Goal: Task Accomplishment & Management: Complete application form

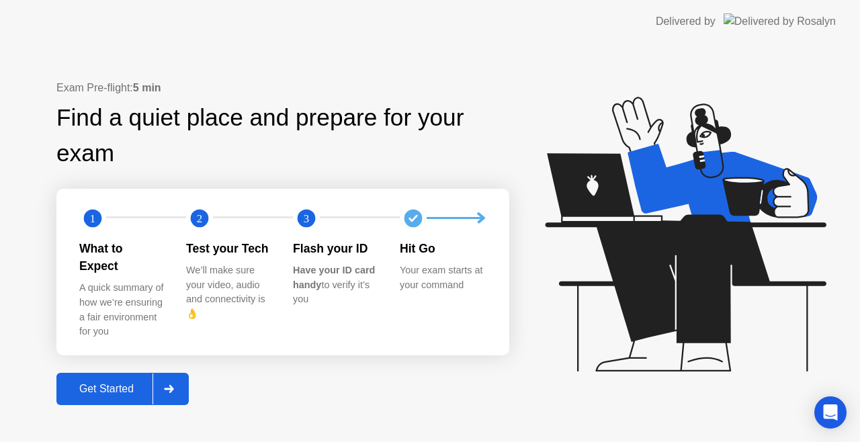
click at [107, 383] on div "Get Started" at bounding box center [106, 389] width 92 height 12
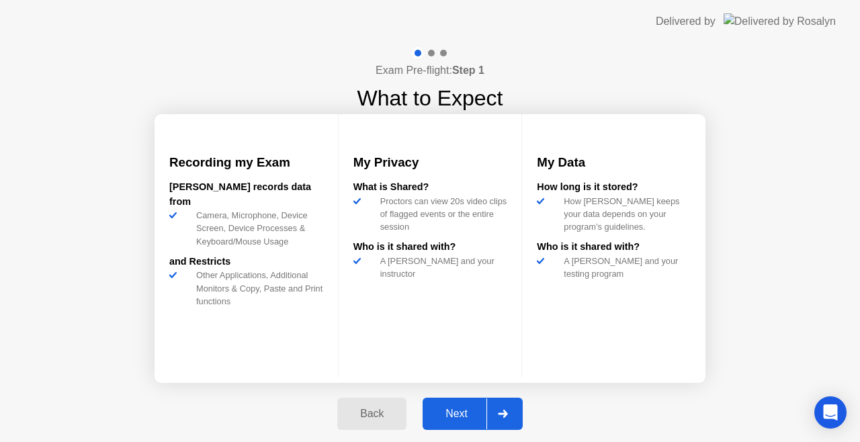
click at [457, 410] on div "Next" at bounding box center [456, 414] width 60 height 12
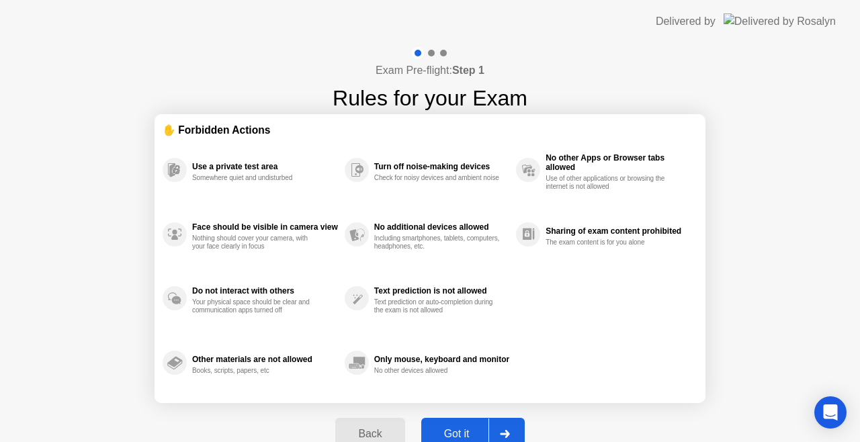
click at [458, 428] on div "Got it" at bounding box center [456, 434] width 63 height 12
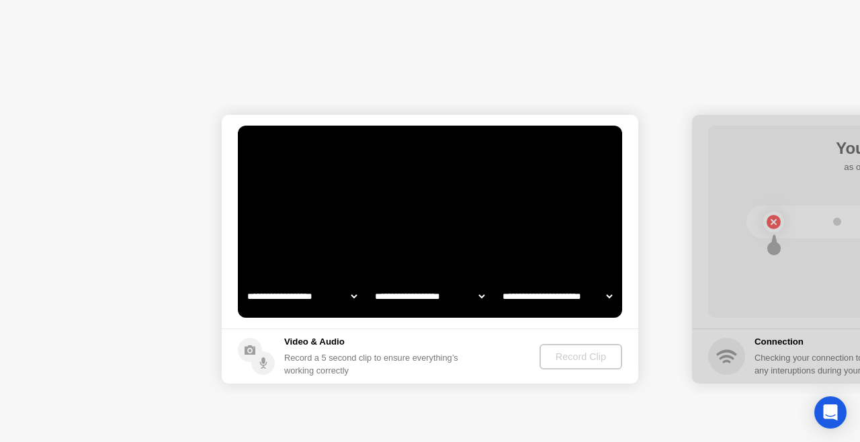
select select "**********"
select select "*******"
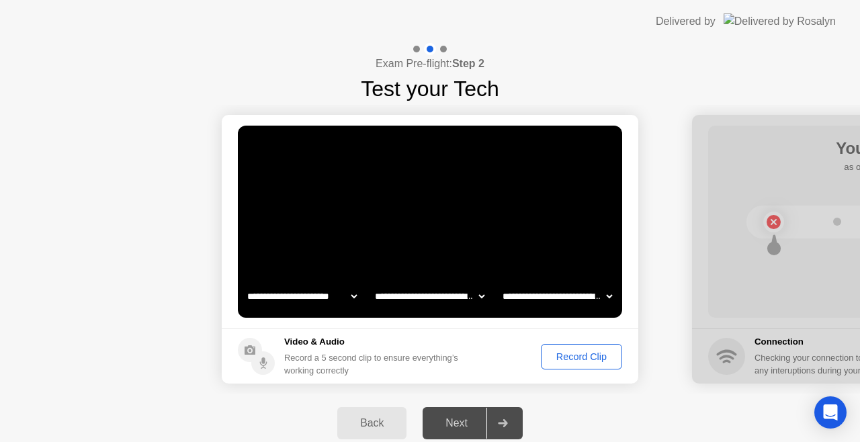
click at [586, 357] on div "Record Clip" at bounding box center [581, 356] width 72 height 11
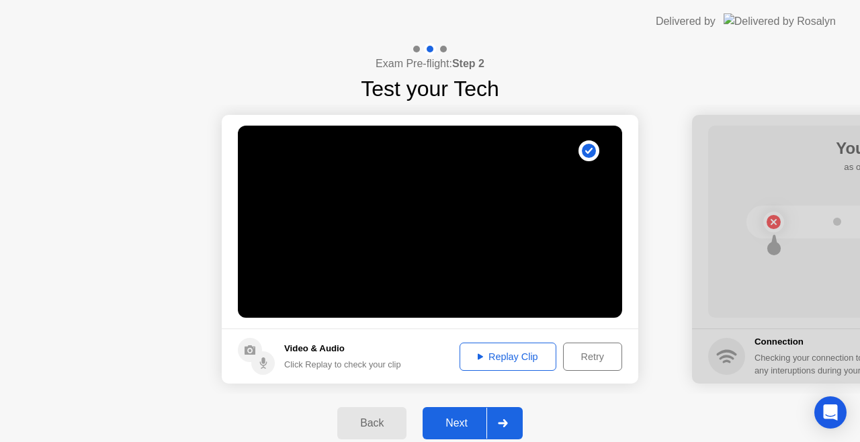
click at [448, 419] on div "Next" at bounding box center [456, 423] width 60 height 12
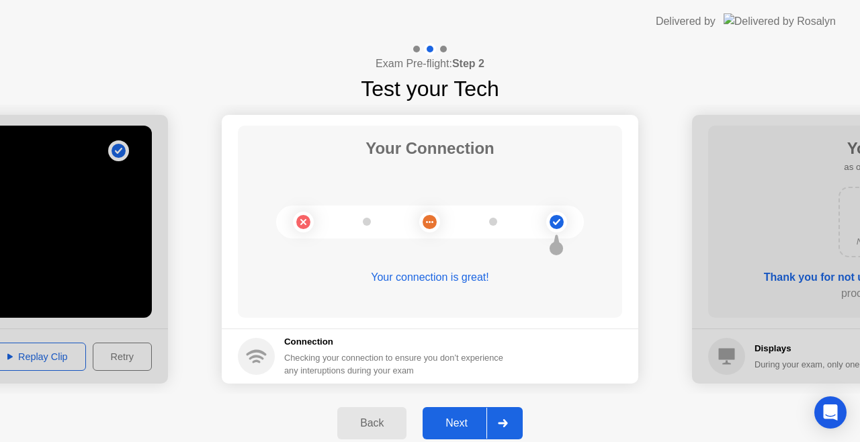
click at [457, 420] on div "Next" at bounding box center [456, 423] width 60 height 12
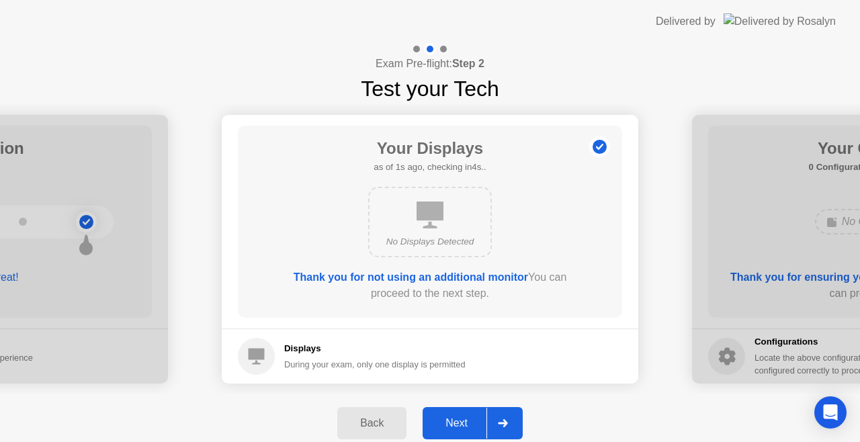
click at [457, 420] on div "Next" at bounding box center [456, 423] width 60 height 12
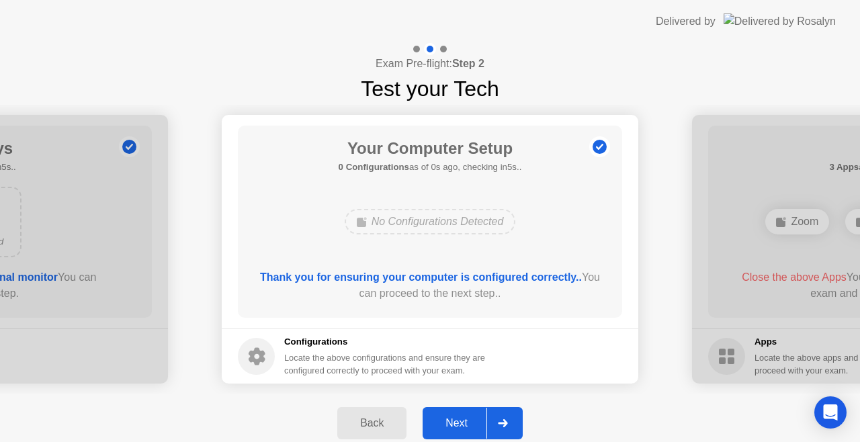
click at [457, 420] on div "Next" at bounding box center [456, 423] width 60 height 12
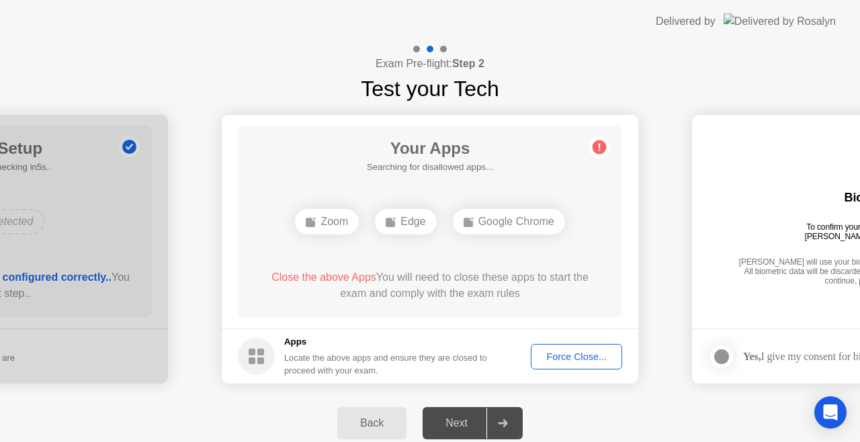
click at [561, 357] on div "Force Close..." at bounding box center [576, 356] width 82 height 11
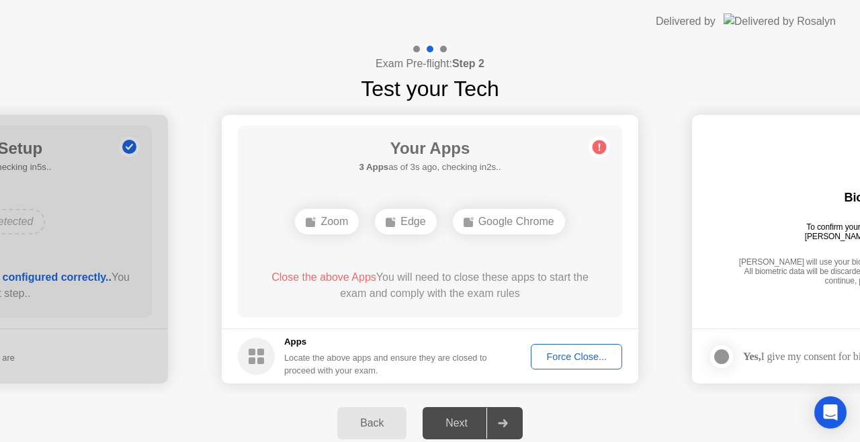
click at [565, 353] on div "Force Close..." at bounding box center [576, 356] width 82 height 11
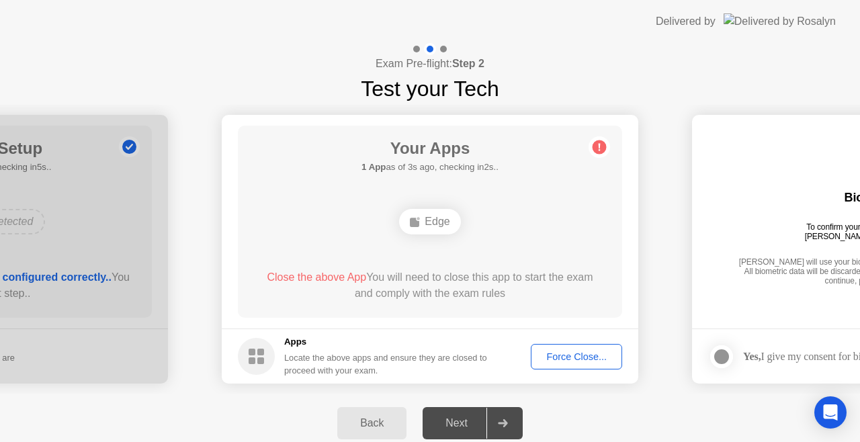
click at [575, 351] on div "Force Close..." at bounding box center [576, 356] width 82 height 11
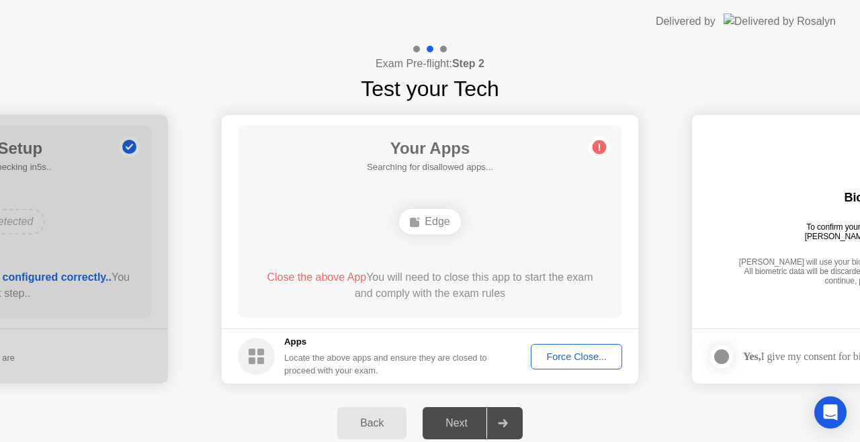
click at [567, 353] on div "Force Close..." at bounding box center [576, 356] width 82 height 11
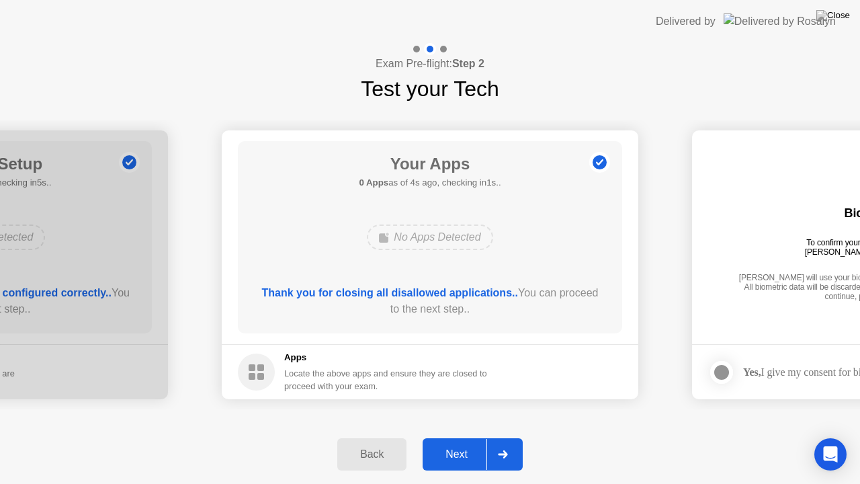
click at [453, 441] on div "Next" at bounding box center [456, 454] width 60 height 12
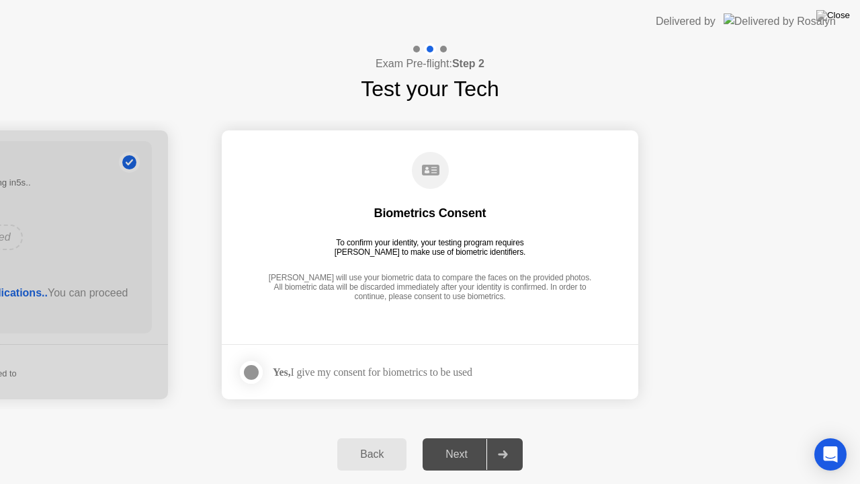
click at [262, 366] on label at bounding box center [255, 372] width 35 height 27
click at [455, 441] on div "Next" at bounding box center [456, 454] width 60 height 12
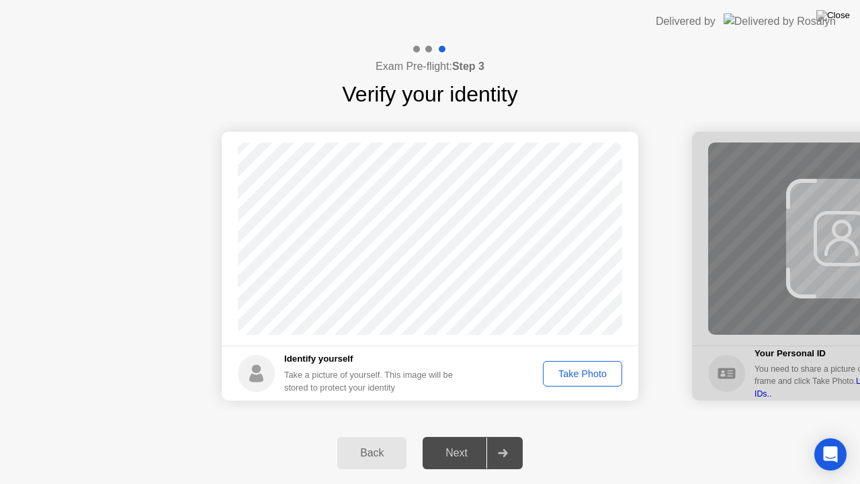
click at [581, 374] on div "Take Photo" at bounding box center [582, 373] width 70 height 11
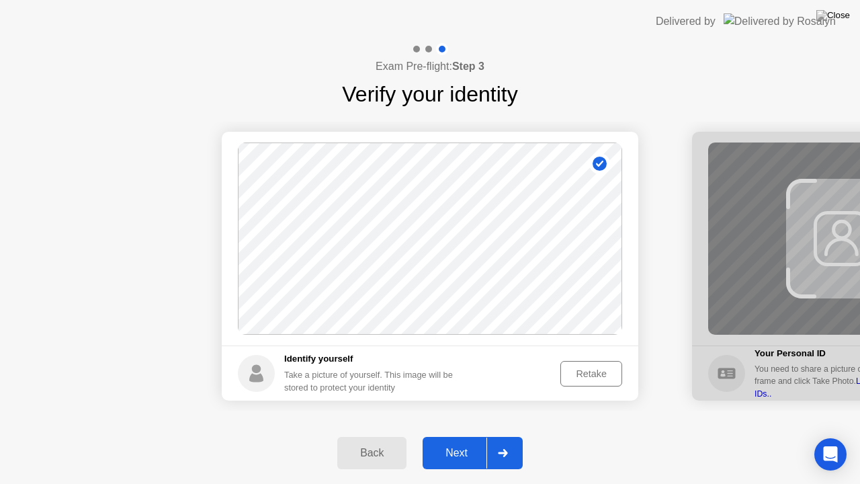
click at [451, 441] on div "Next" at bounding box center [456, 453] width 60 height 12
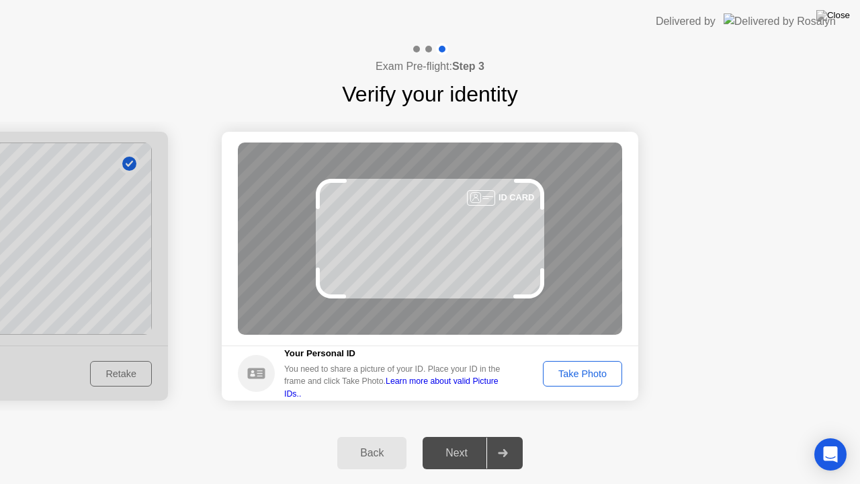
click at [567, 373] on div "Take Photo" at bounding box center [582, 373] width 70 height 11
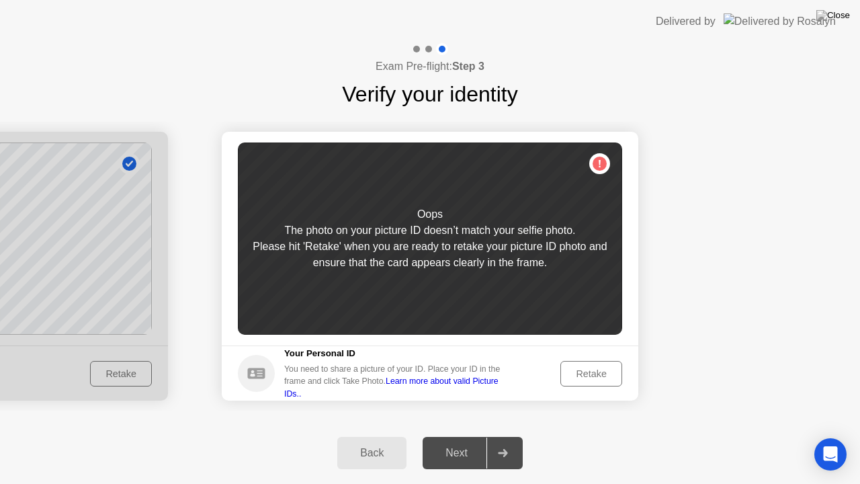
click at [567, 373] on div "Retake" at bounding box center [591, 373] width 52 height 11
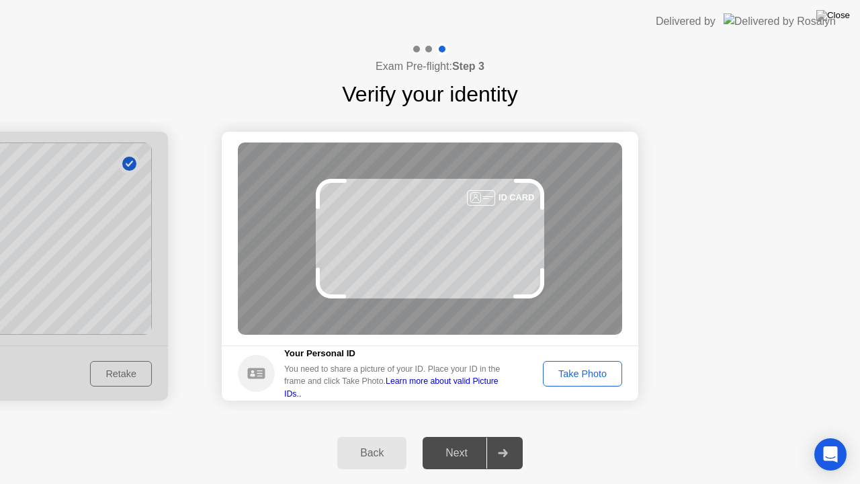
click at [567, 373] on div "Take Photo" at bounding box center [582, 373] width 70 height 11
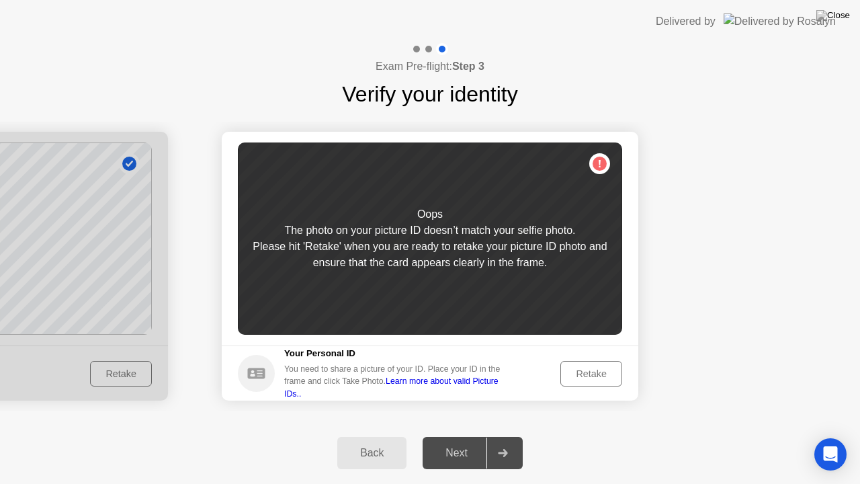
click at [567, 373] on div "Retake" at bounding box center [591, 373] width 52 height 11
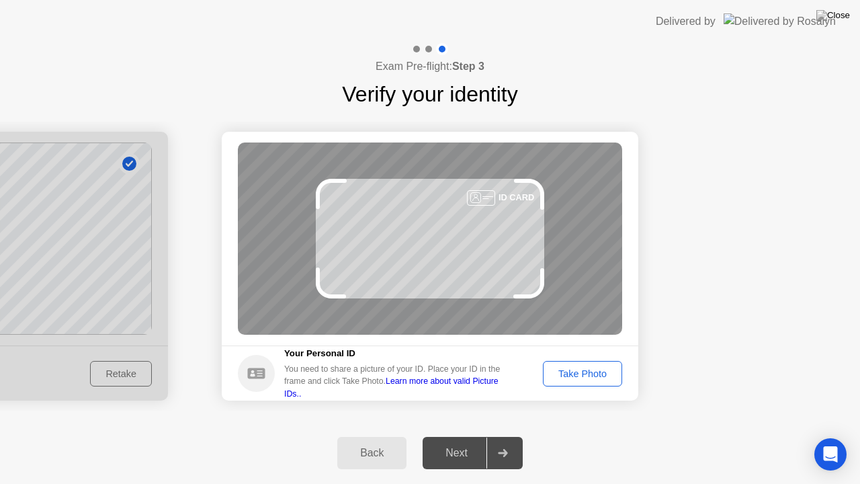
click at [567, 373] on div "Take Photo" at bounding box center [582, 373] width 70 height 11
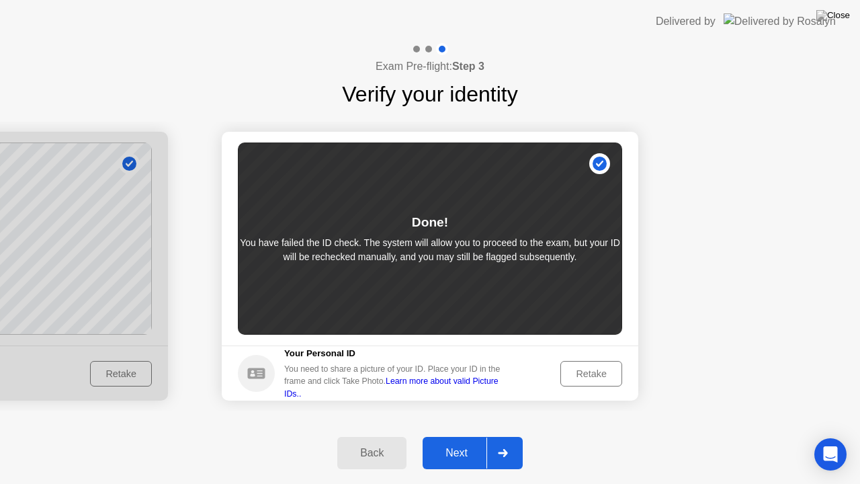
click at [463, 441] on div "Next" at bounding box center [456, 453] width 60 height 12
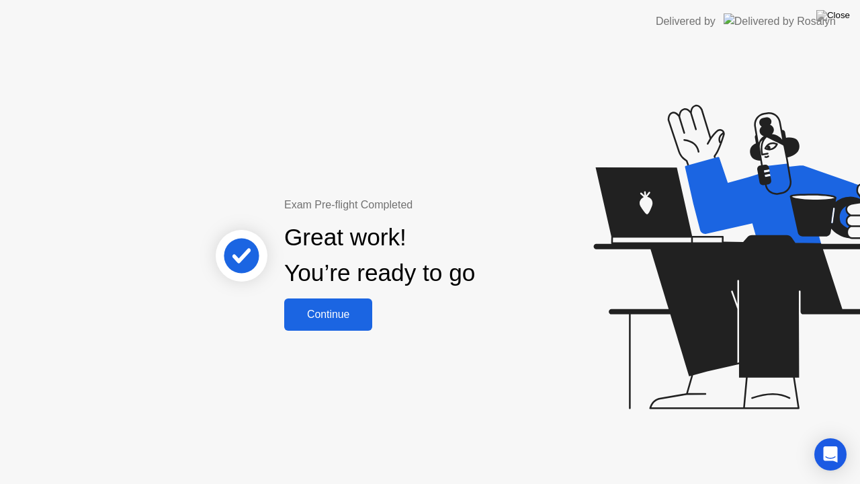
click at [329, 316] on div "Continue" at bounding box center [328, 314] width 80 height 12
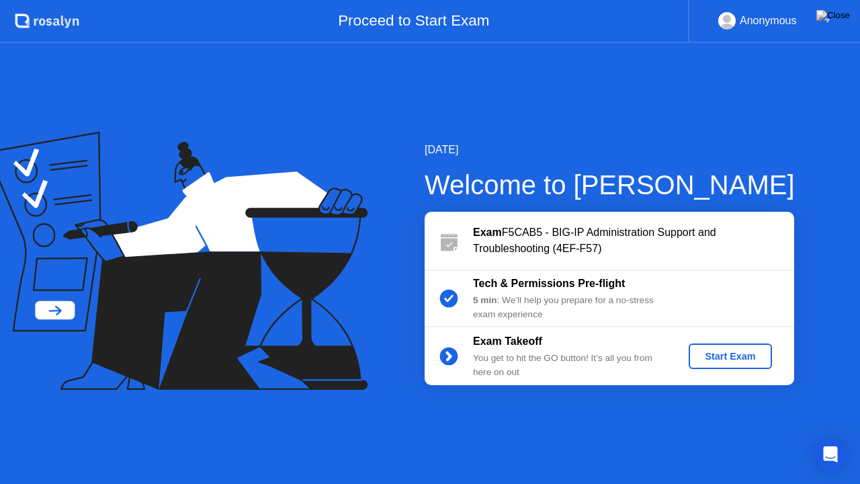
click at [731, 352] on div "Start Exam" at bounding box center [730, 356] width 72 height 11
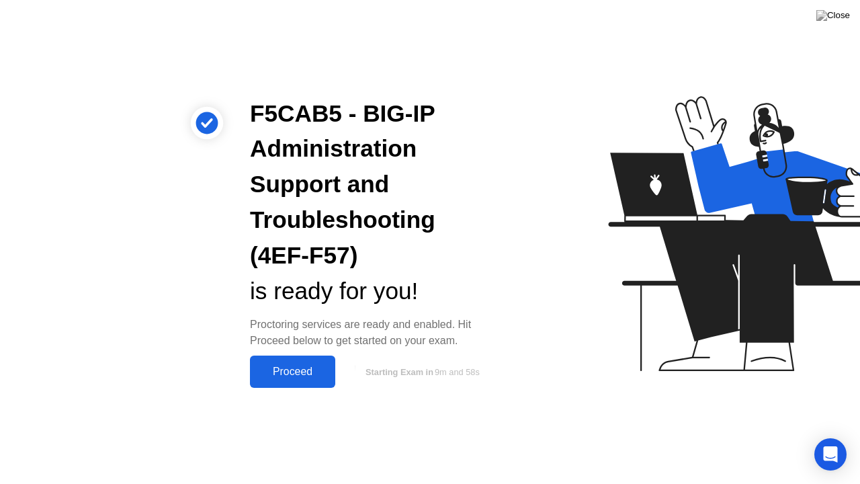
click at [289, 365] on div "Proceed" at bounding box center [292, 371] width 77 height 12
